Goal: Task Accomplishment & Management: Use online tool/utility

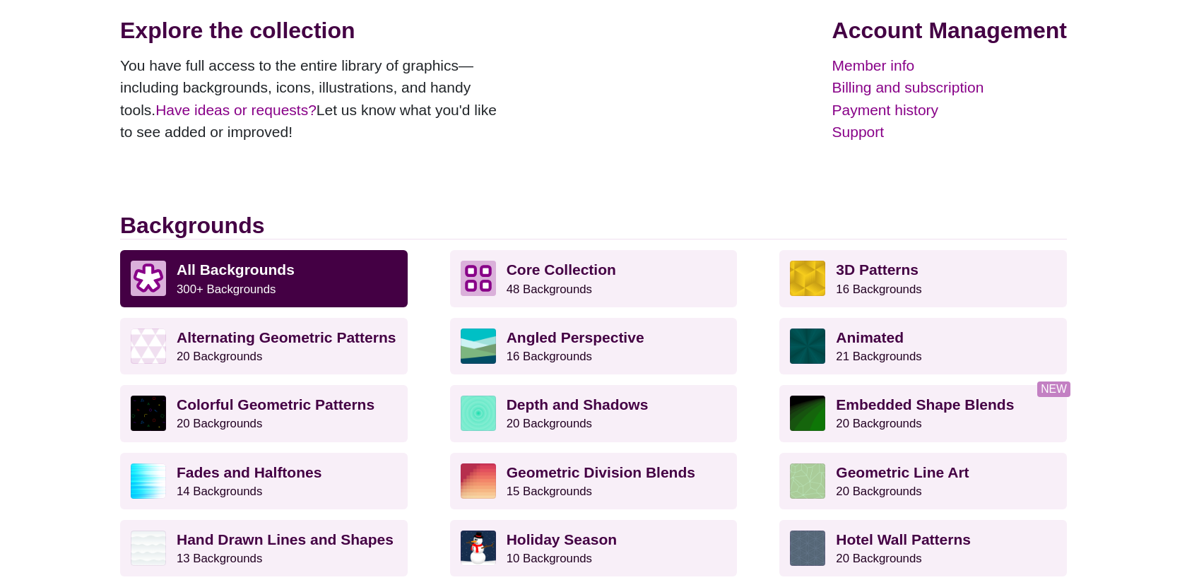
scroll to position [221, 0]
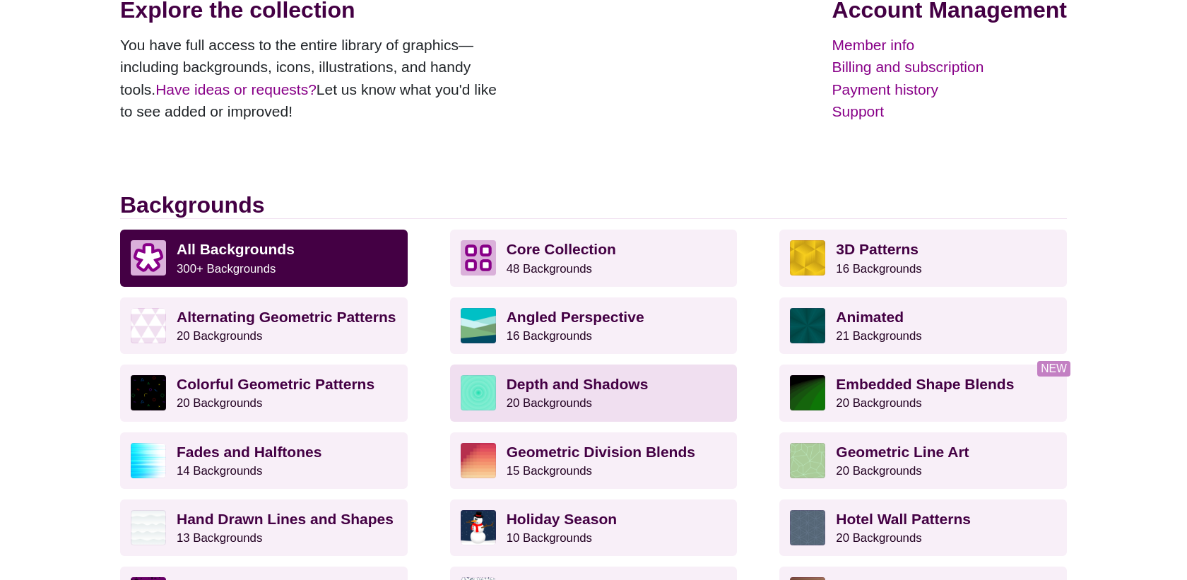
click at [561, 386] on strong "Depth and Shadows" at bounding box center [578, 384] width 142 height 16
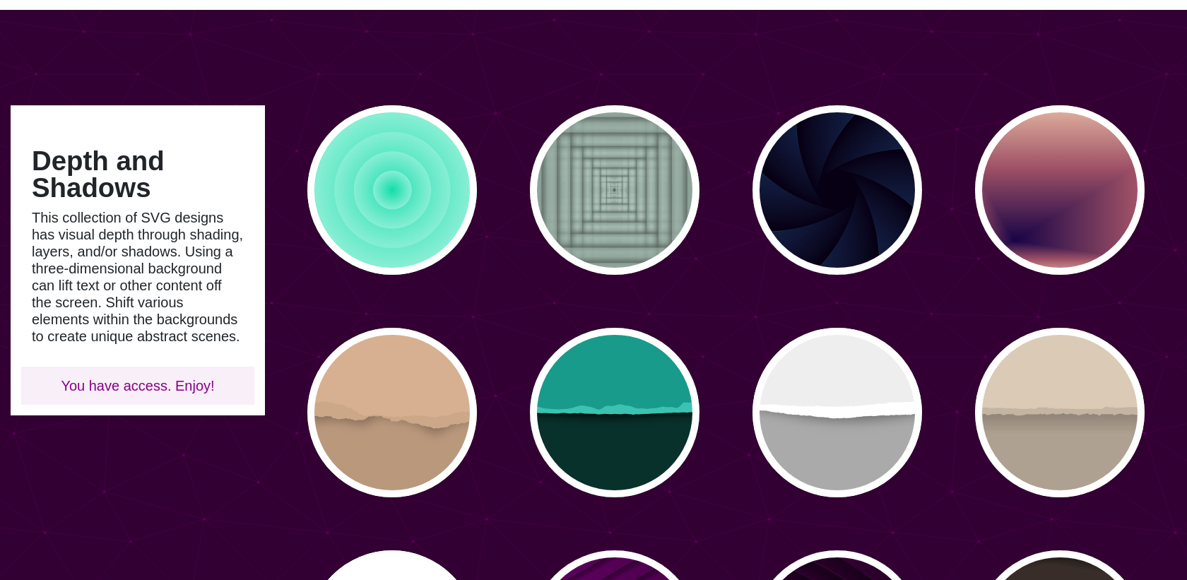
scroll to position [63, 0]
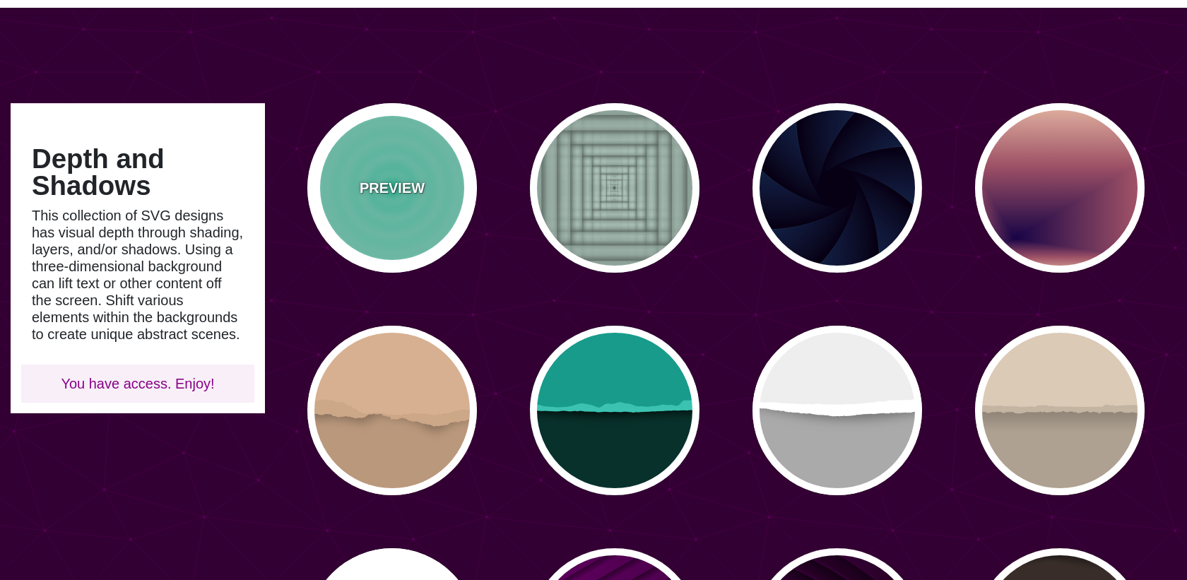
click at [391, 203] on div "PREVIEW" at bounding box center [392, 188] width 170 height 170
type input "#11DDAA"
type input "0"
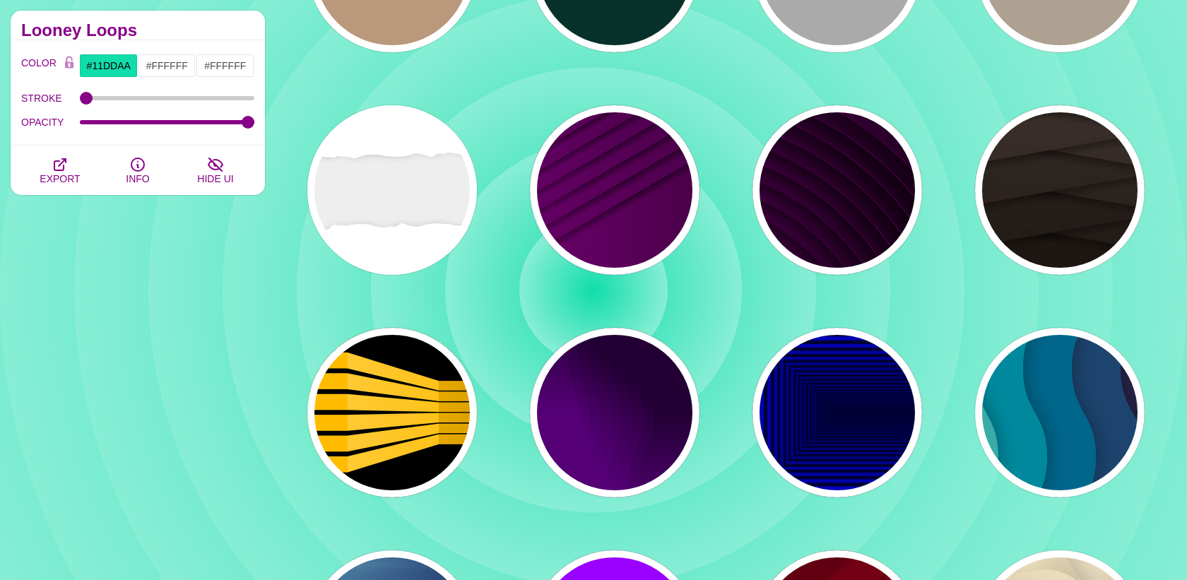
scroll to position [510, 0]
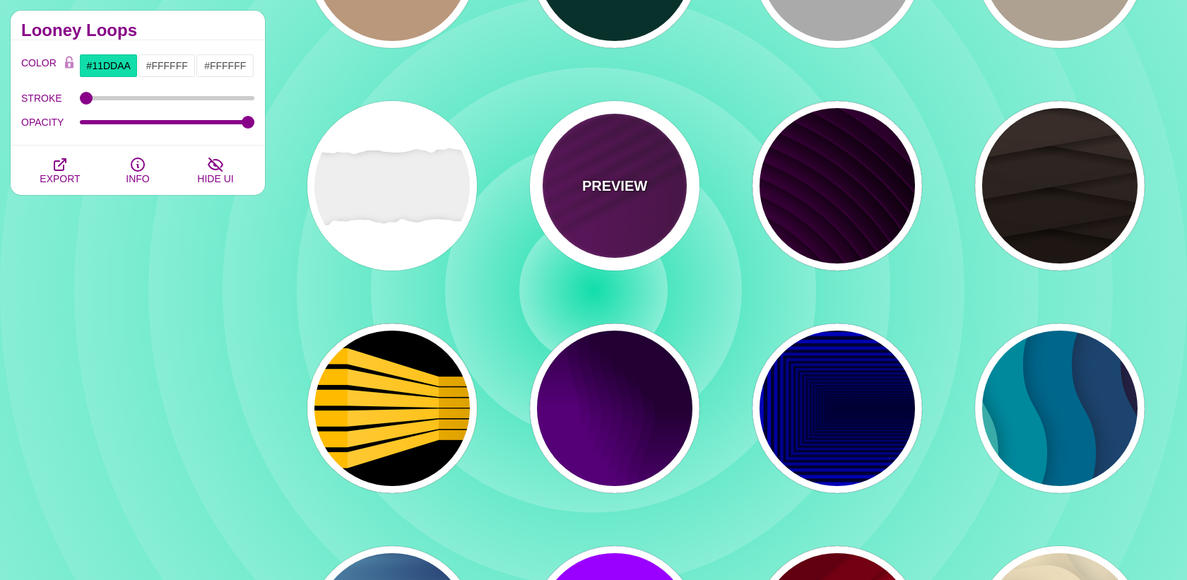
click at [606, 175] on p "PREVIEW" at bounding box center [614, 185] width 65 height 21
type input "#330033"
type input "#770077"
type input "#000000"
type input "0"
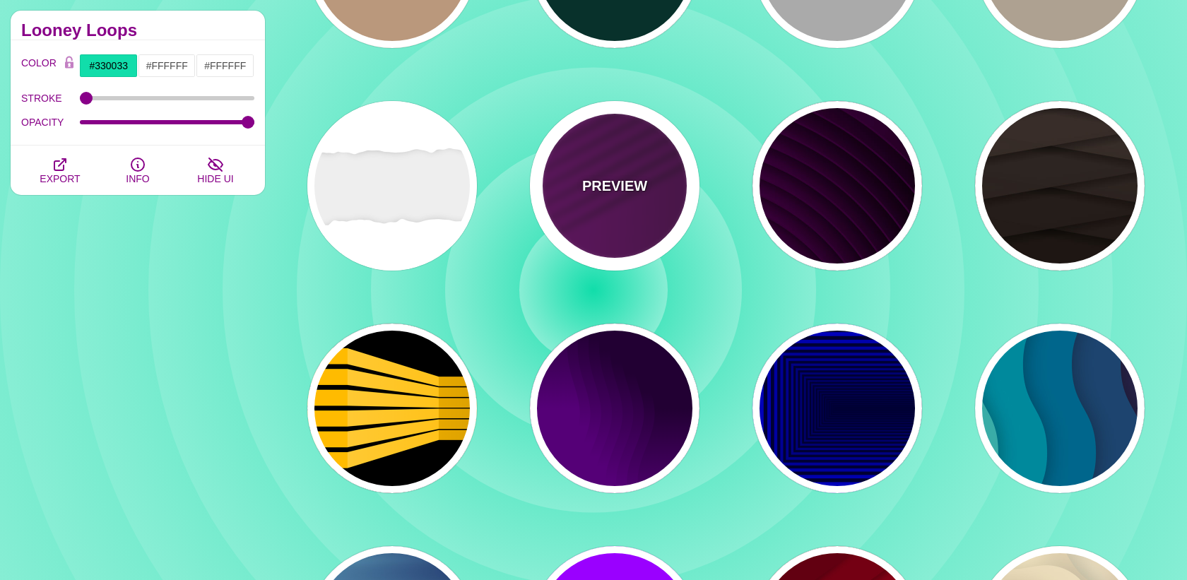
type input "0.5"
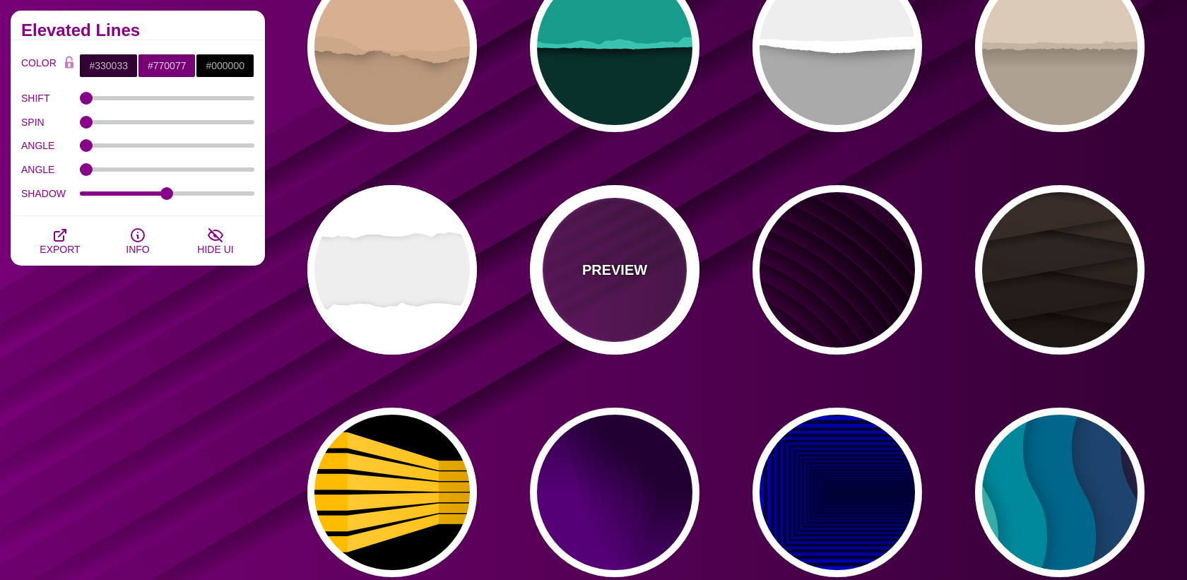
scroll to position [406, 0]
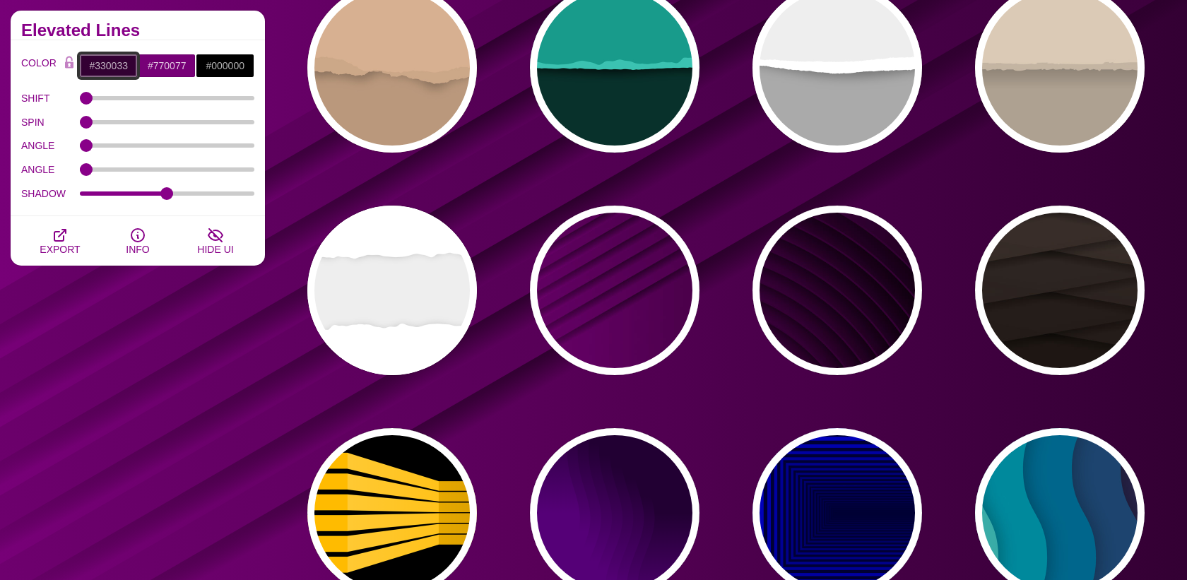
click at [102, 66] on input "#330033" at bounding box center [108, 66] width 59 height 24
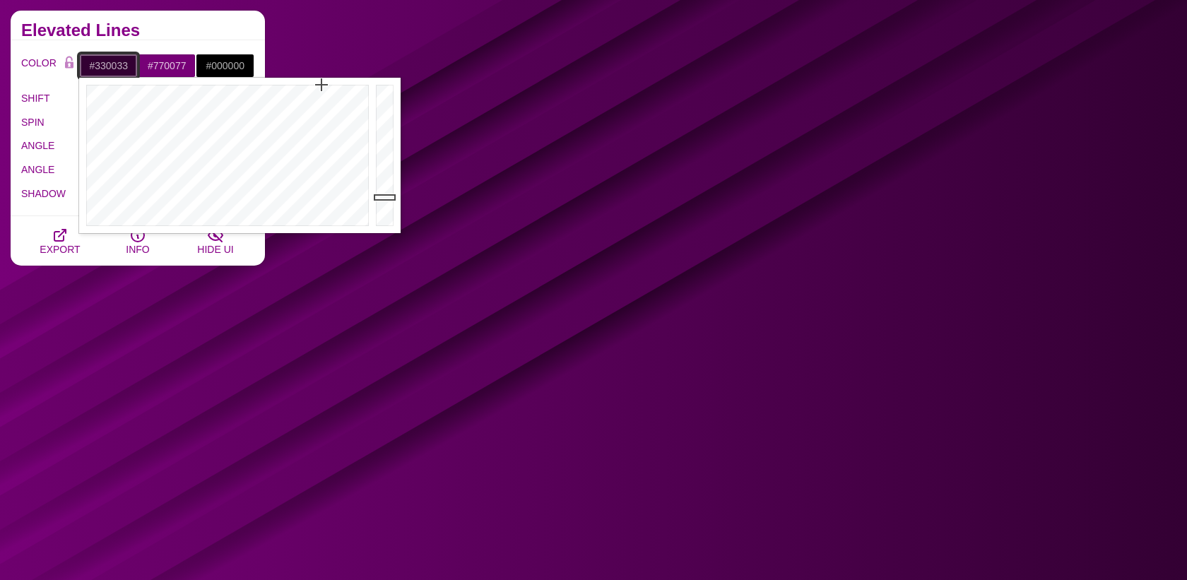
click at [102, 66] on input "#330033" at bounding box center [108, 66] width 59 height 24
paste input "eef7ff"
type input "#EEF7FF"
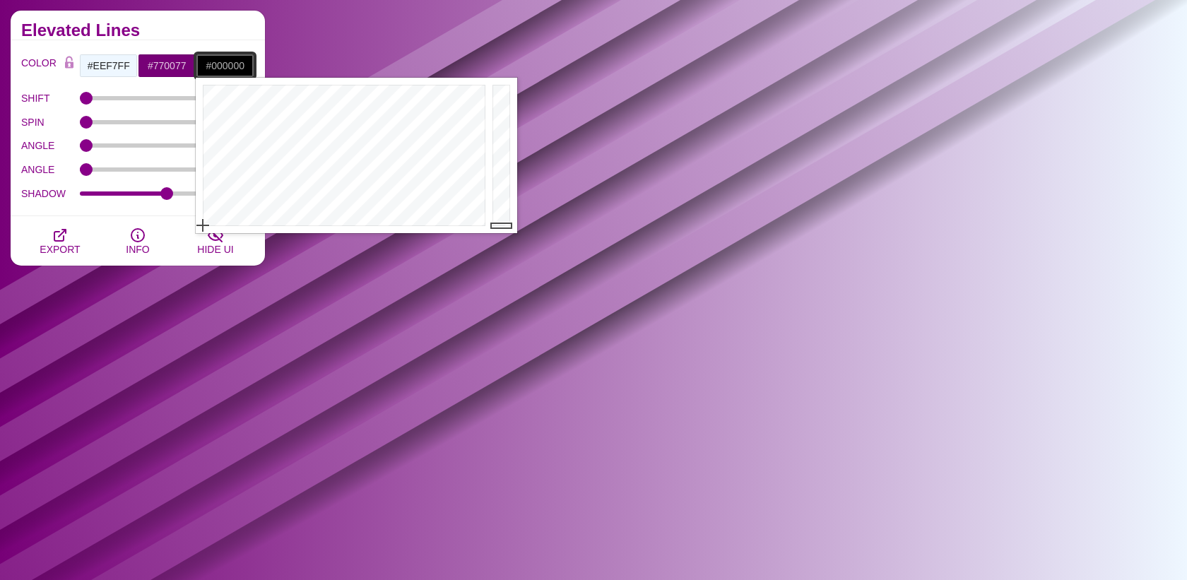
click at [233, 59] on input "#000000" at bounding box center [225, 66] width 59 height 24
paste input "eef7ff"
type input "#EEF7FF"
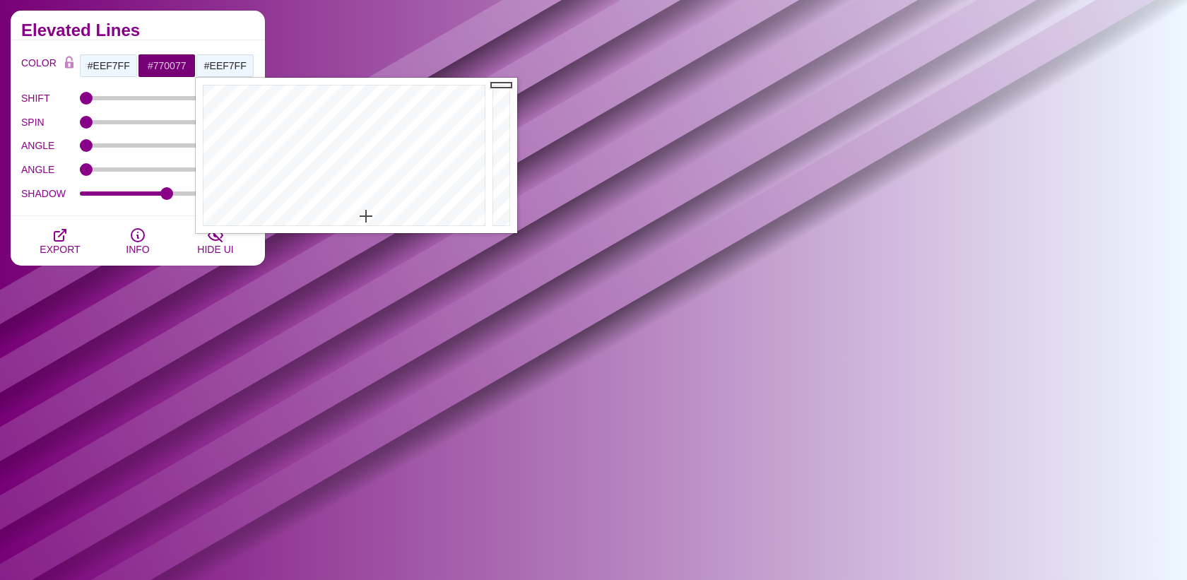
click at [221, 22] on div "Elevated Lines" at bounding box center [138, 26] width 254 height 30
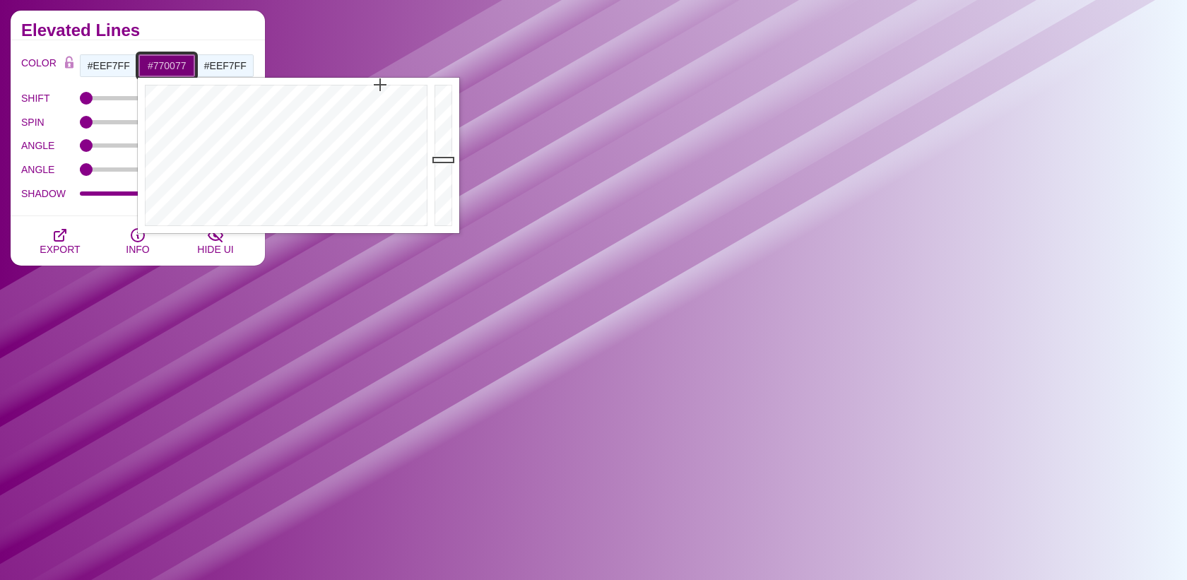
click at [174, 69] on input "#770077" at bounding box center [167, 66] width 59 height 24
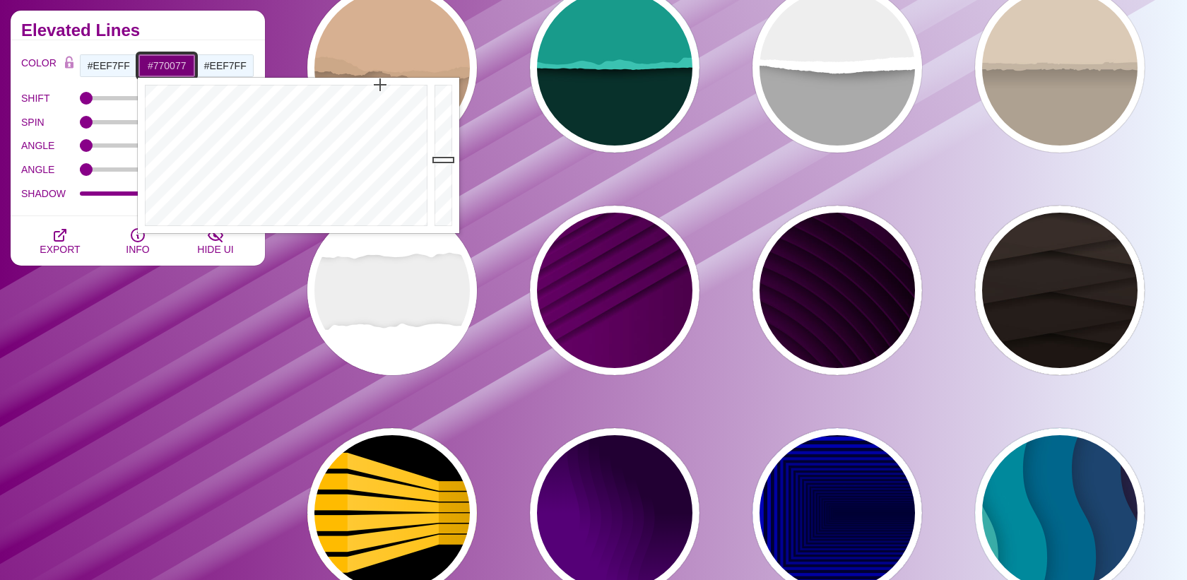
click at [175, 66] on input "#770077" at bounding box center [167, 66] width 59 height 24
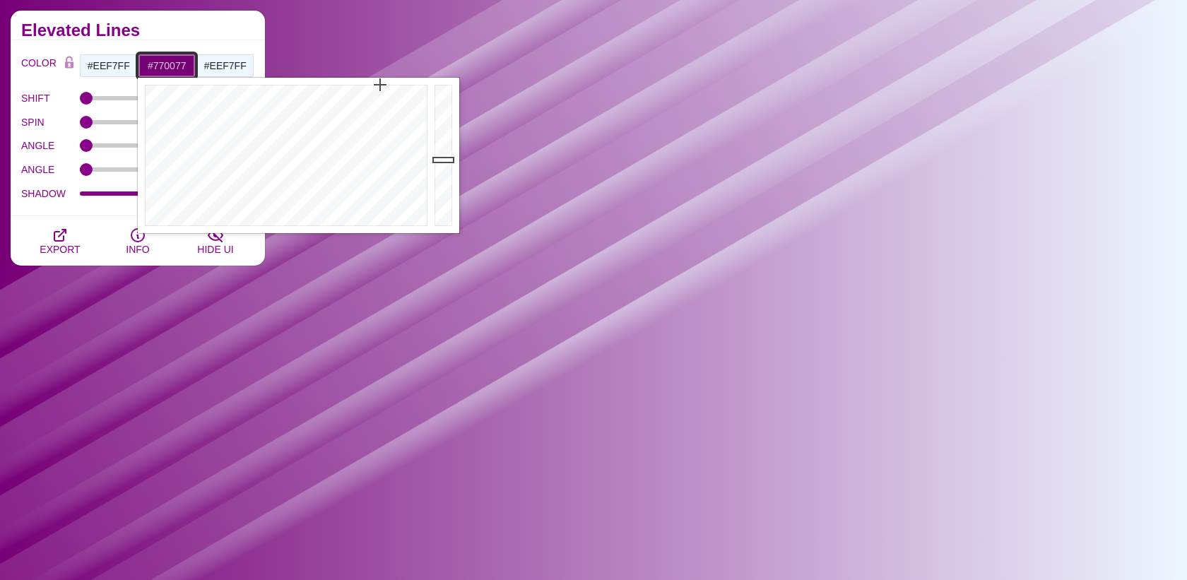
click at [175, 66] on input "#770077" at bounding box center [167, 66] width 59 height 24
paste input "c8deff"
type input "#C8DEFF"
click at [188, 41] on div "COLOR #EEF7FF #C8DEFF #EEF7FF #444444 #555555 #666666 #777777 #888888 #999999 B…" at bounding box center [138, 128] width 254 height 176
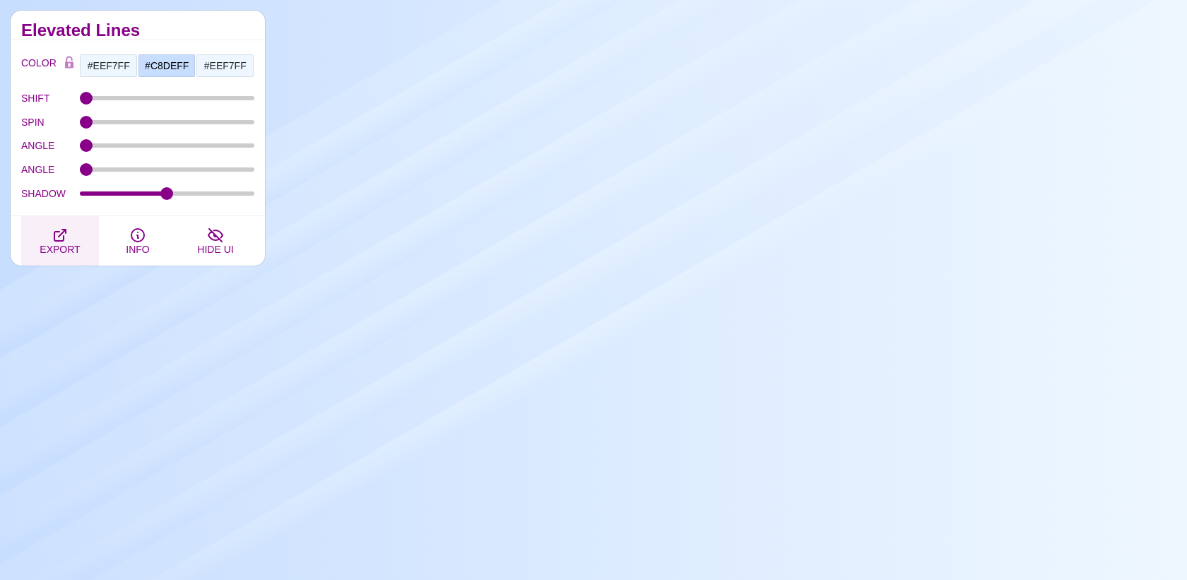
click at [51, 253] on span "EXPORT" at bounding box center [60, 249] width 40 height 11
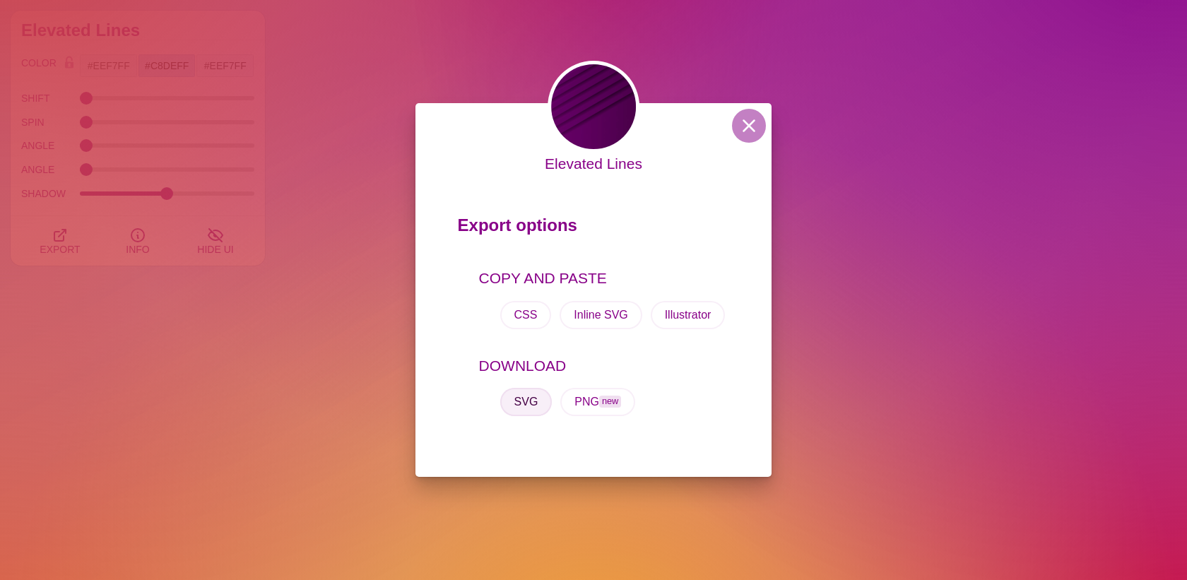
click at [523, 404] on button "SVG" at bounding box center [526, 402] width 52 height 28
